Goal: Task Accomplishment & Management: Manage account settings

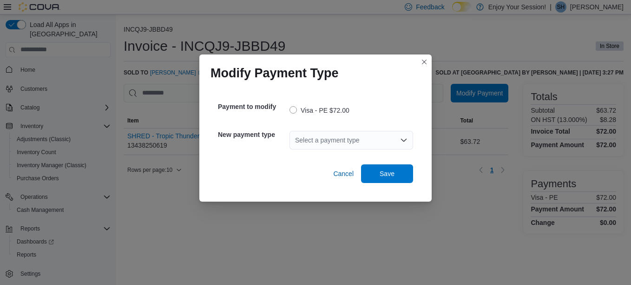
click at [343, 141] on div "Select a payment type" at bounding box center [352, 140] width 124 height 19
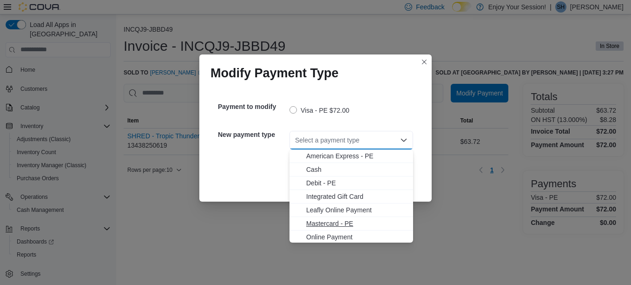
click at [328, 219] on span "Mastercard - PE" at bounding box center [356, 223] width 101 height 9
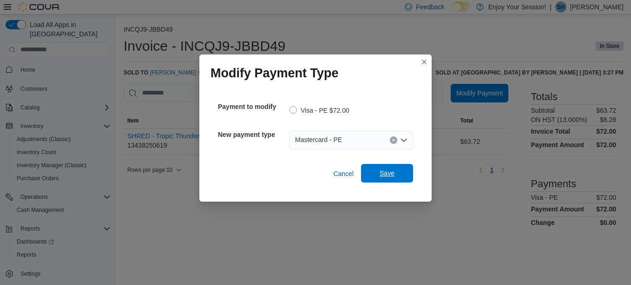
click at [385, 171] on span "Save" at bounding box center [387, 172] width 15 height 9
